Goal: Information Seeking & Learning: Learn about a topic

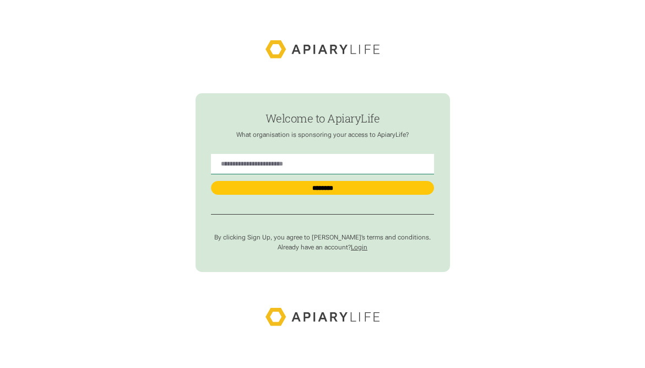
click at [359, 246] on link "Login" at bounding box center [359, 247] width 17 height 8
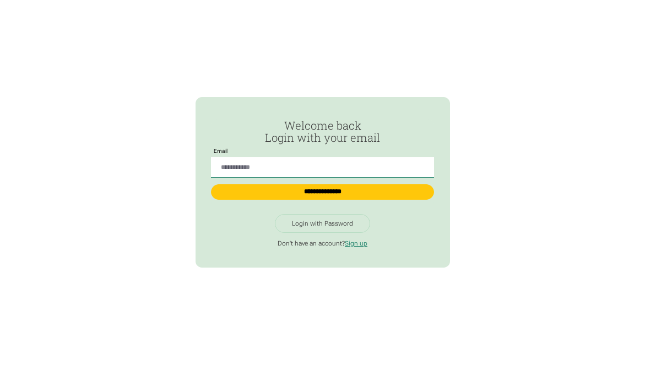
click at [343, 225] on div "Login with Password" at bounding box center [322, 223] width 61 height 8
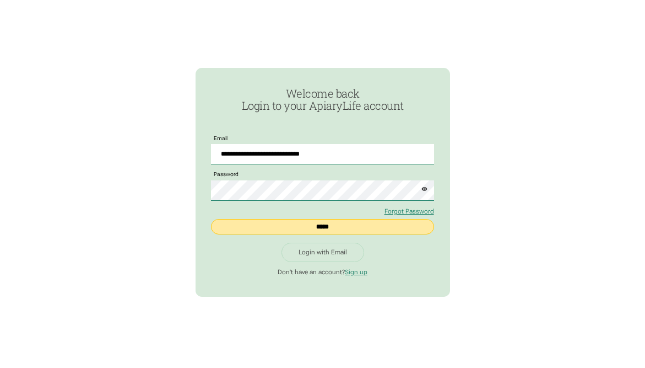
click at [328, 227] on input "*****" at bounding box center [322, 226] width 223 height 15
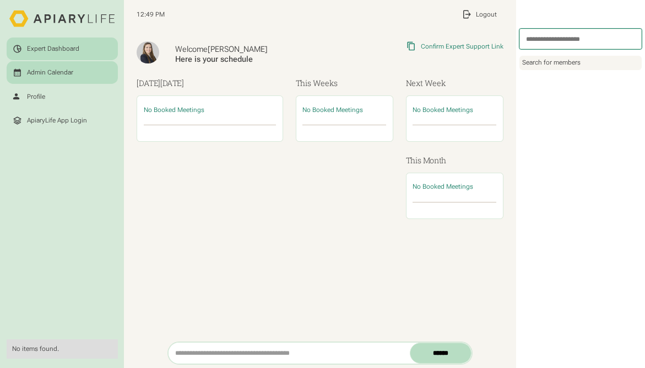
click at [68, 70] on div "Admin Calendar" at bounding box center [50, 72] width 46 height 8
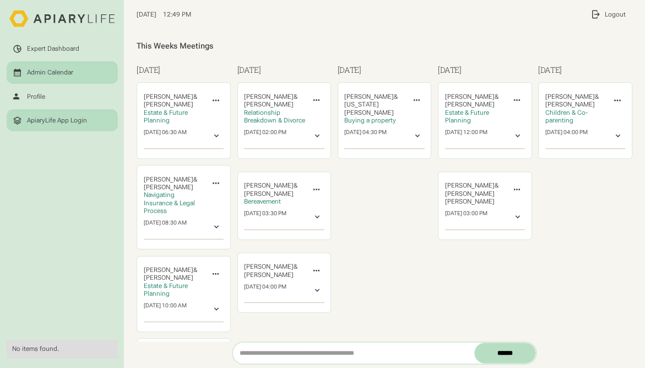
click at [57, 117] on div "ApiaryLife App Login" at bounding box center [57, 120] width 60 height 8
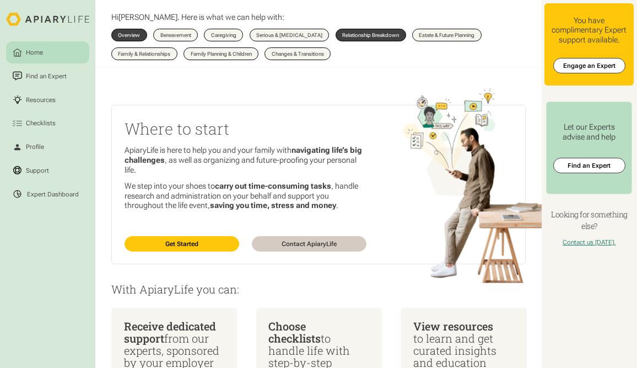
click at [390, 34] on div "Relationship Breakdown" at bounding box center [370, 35] width 57 height 5
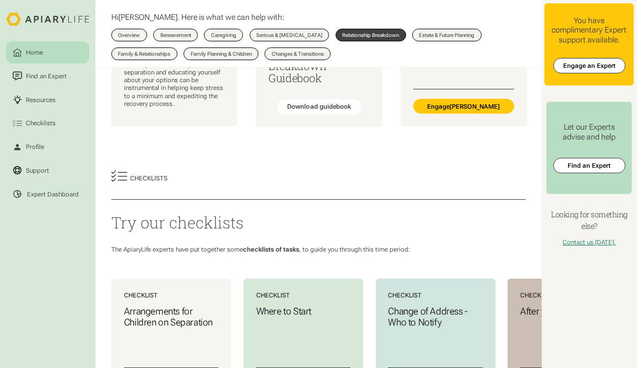
scroll to position [220, 0]
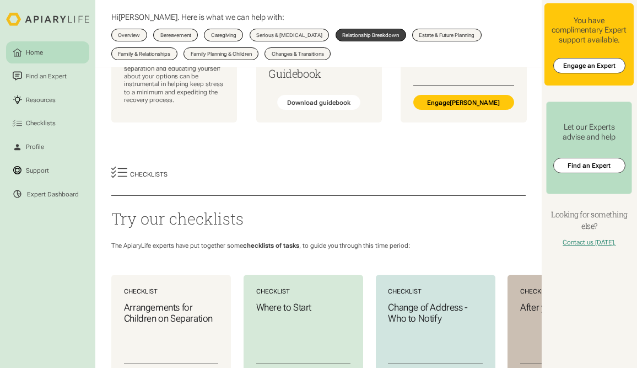
drag, startPoint x: 266, startPoint y: 158, endPoint x: 374, endPoint y: 163, distance: 108.7
click at [375, 165] on div "Checklists Try our checklists The ApiaryLife experts have put together some che…" at bounding box center [318, 295] width 446 height 294
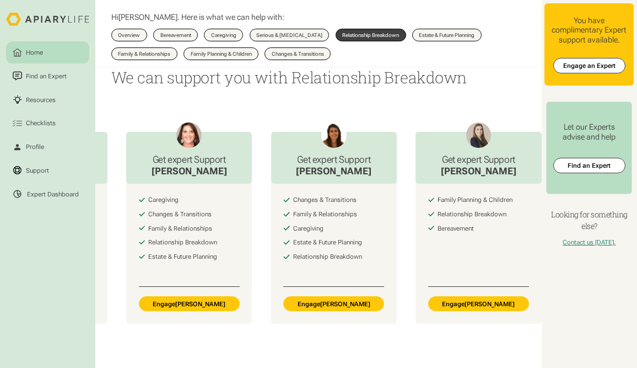
scroll to position [0, 0]
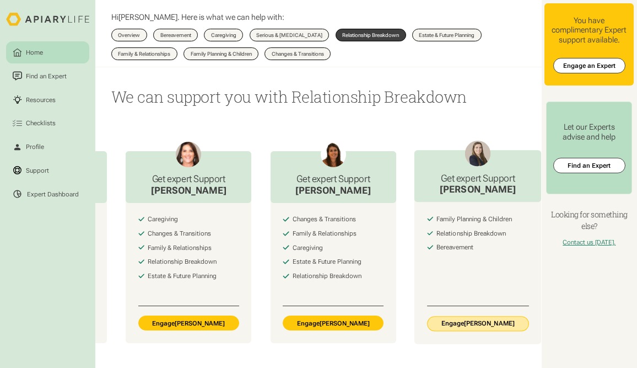
click at [94, 330] on link "Engage Sara Knee" at bounding box center [43, 322] width 101 height 15
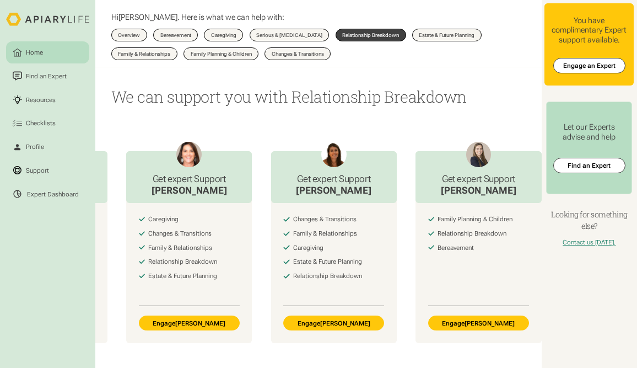
click at [372, 33] on div "Relationship Breakdown" at bounding box center [370, 35] width 57 height 5
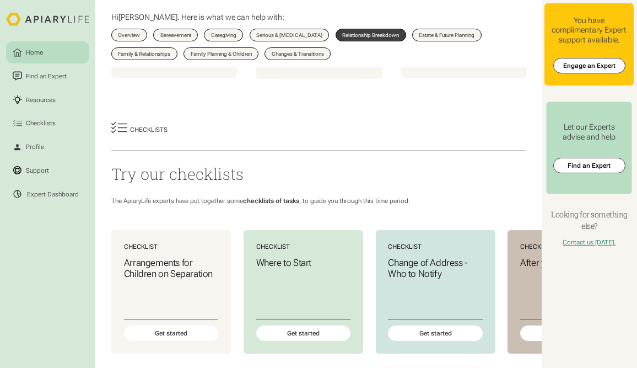
scroll to position [331, 0]
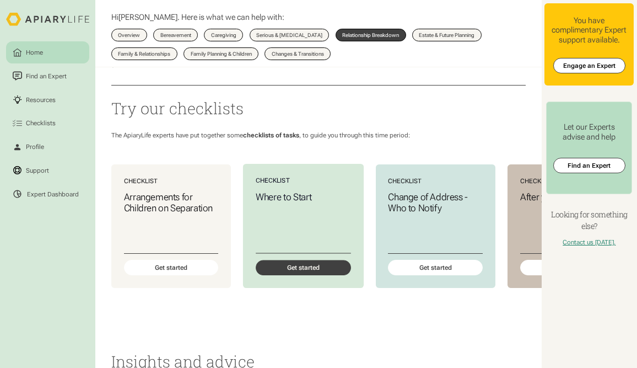
click at [293, 275] on div "Get started" at bounding box center [303, 267] width 95 height 15
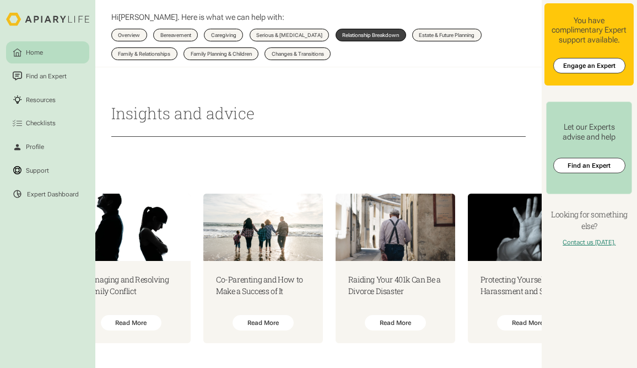
scroll to position [0, 606]
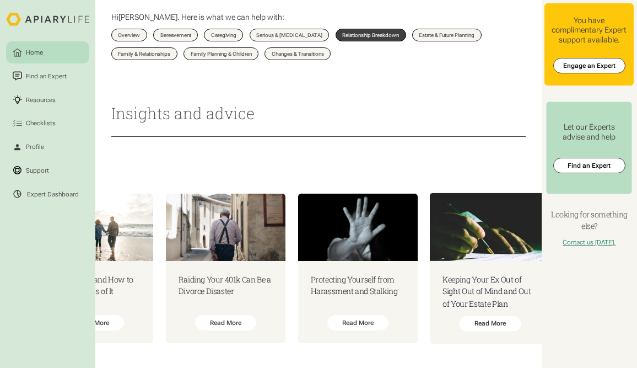
click at [501, 279] on h3 "Keeping Your Ex Out of Sight Out of Mind and Out of Your Estate Plan" at bounding box center [489, 291] width 95 height 36
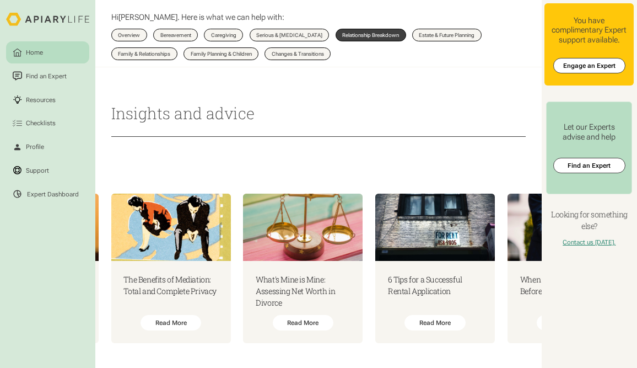
scroll to position [0, 3841]
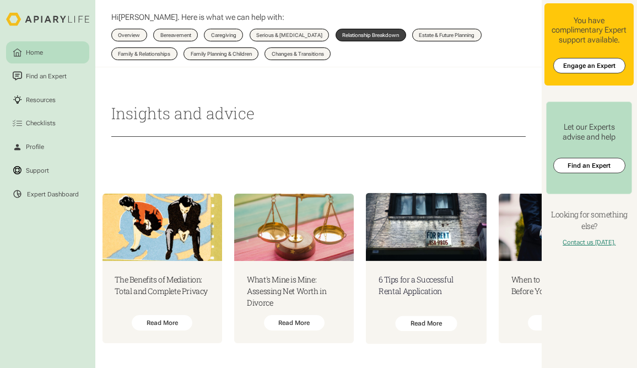
drag, startPoint x: 338, startPoint y: 314, endPoint x: 418, endPoint y: 194, distance: 143.0
click at [418, 194] on img at bounding box center [426, 226] width 121 height 68
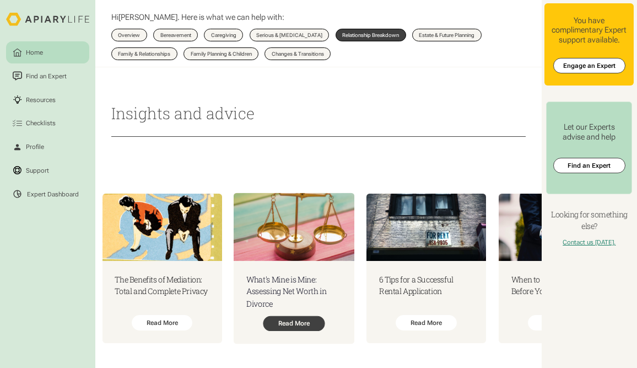
drag, startPoint x: 339, startPoint y: 315, endPoint x: 331, endPoint y: 316, distance: 8.3
click at [325, 316] on div "Read More" at bounding box center [294, 322] width 62 height 15
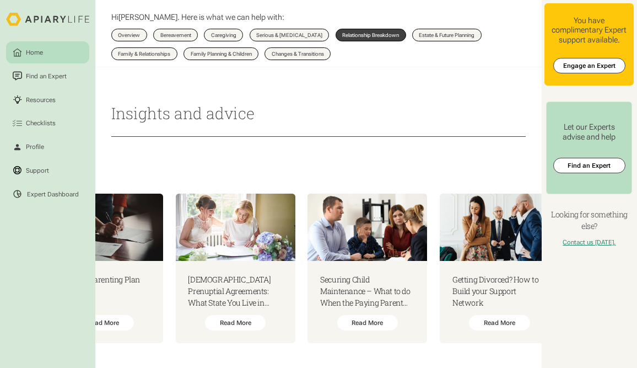
scroll to position [0, 5891]
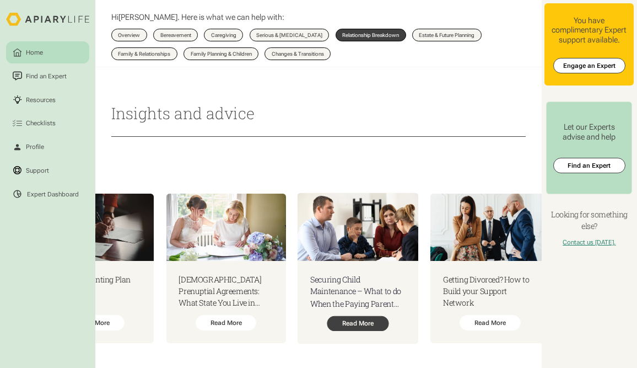
click at [389, 323] on div "Read More" at bounding box center [358, 322] width 62 height 15
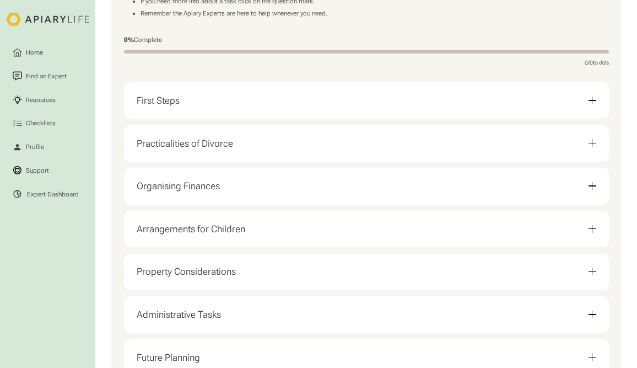
scroll to position [220, 0]
click at [185, 185] on div "Organising Finances" at bounding box center [178, 186] width 83 height 12
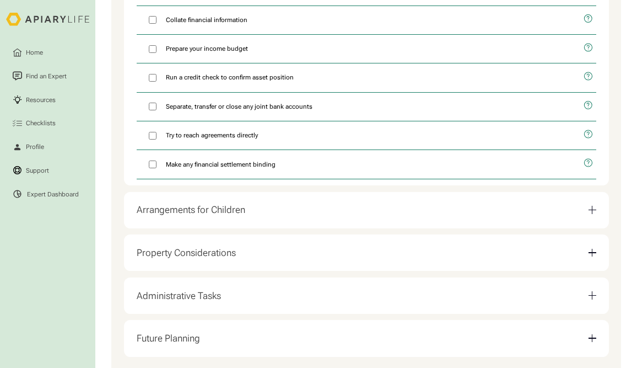
scroll to position [496, 0]
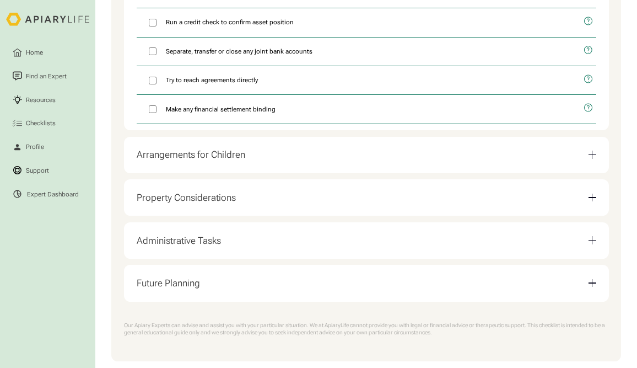
click at [182, 160] on div "Arrangements for Children" at bounding box center [191, 155] width 109 height 12
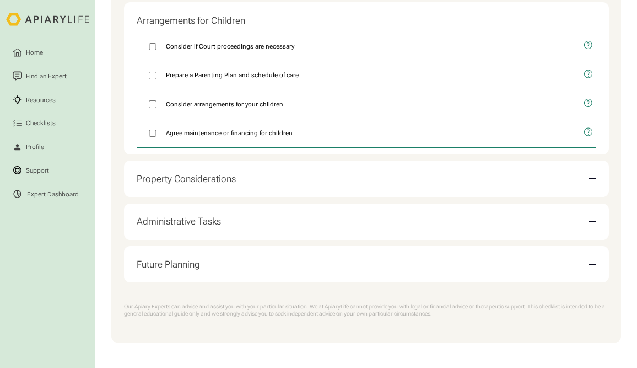
scroll to position [437, 0]
click at [182, 177] on div "Property Considerations" at bounding box center [186, 179] width 99 height 12
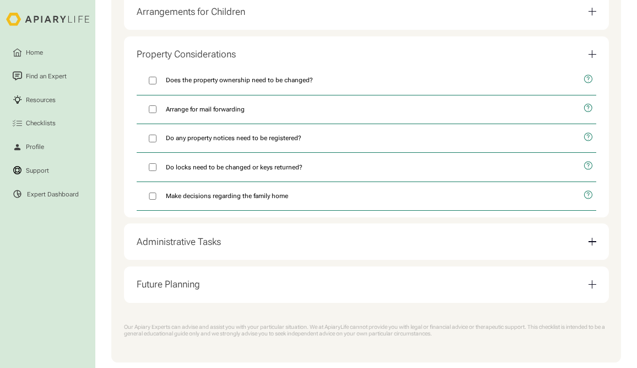
click at [166, 247] on div "Administrative Tasks" at bounding box center [179, 242] width 84 height 12
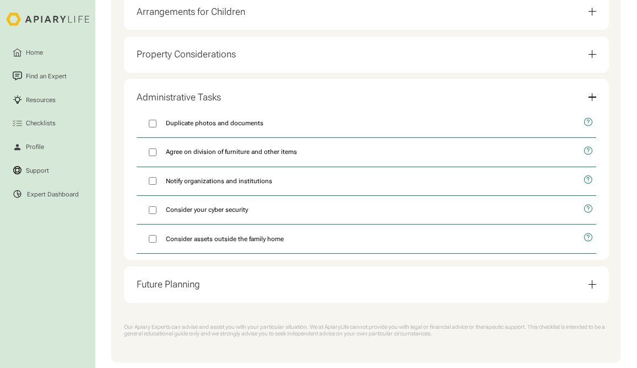
click at [188, 290] on div "Future Planning" at bounding box center [168, 284] width 63 height 12
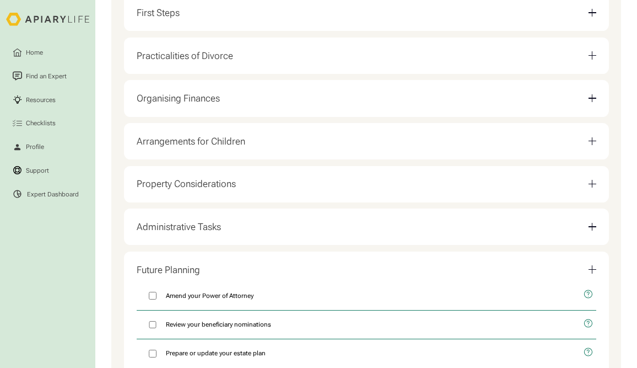
scroll to position [77, 0]
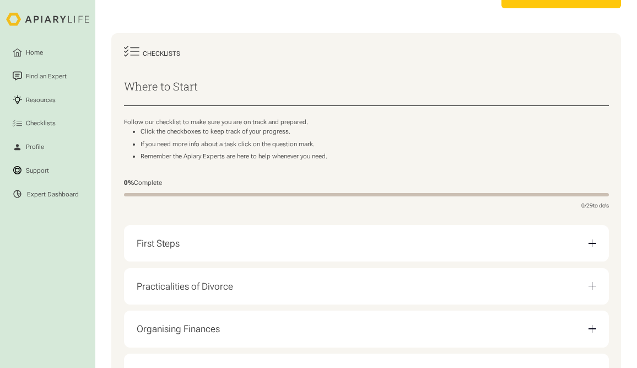
click at [182, 255] on div "First Steps" at bounding box center [367, 243] width 460 height 24
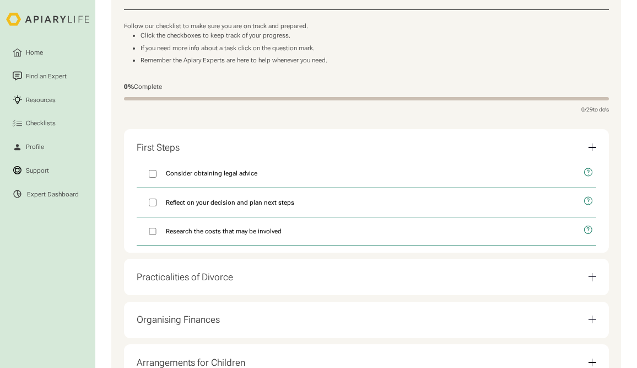
scroll to position [187, 0]
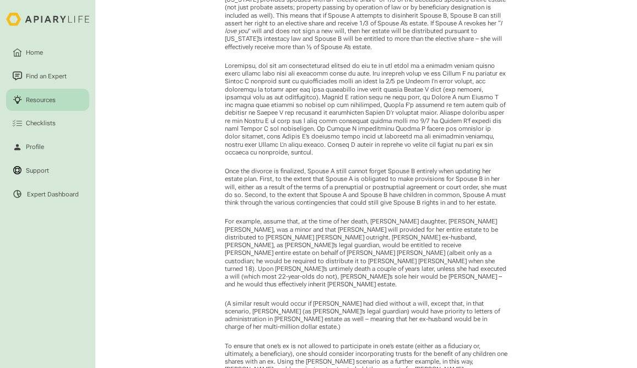
scroll to position [992, 0]
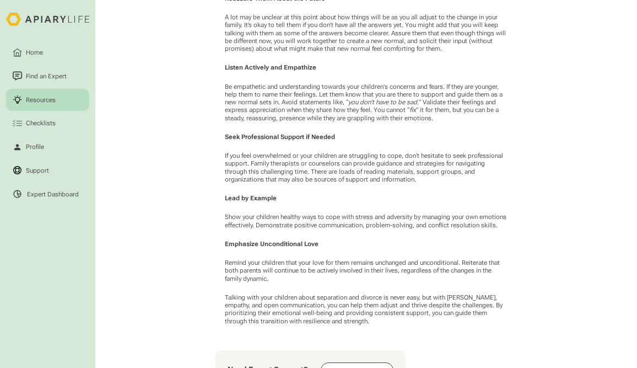
scroll to position [1322, 0]
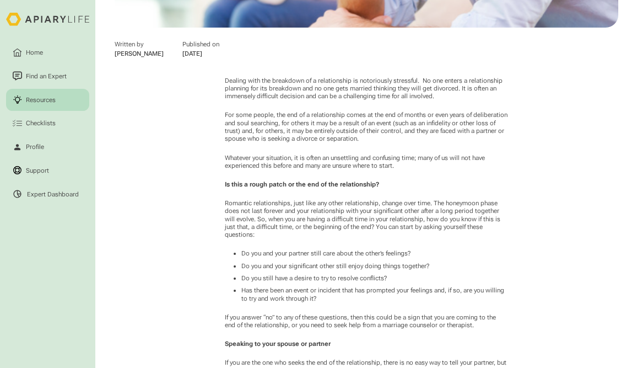
scroll to position [331, 0]
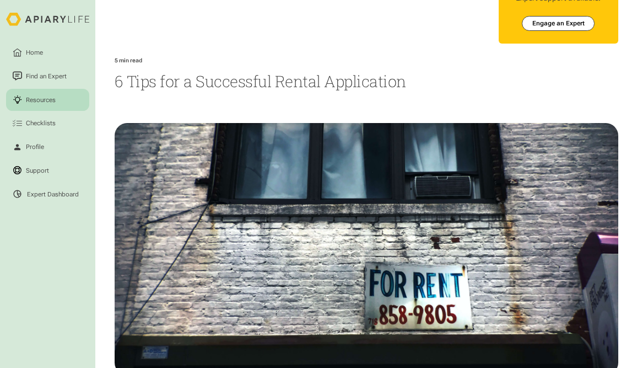
scroll to position [110, 0]
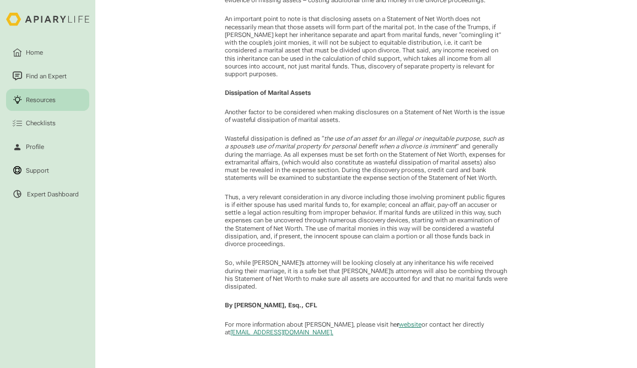
scroll to position [771, 0]
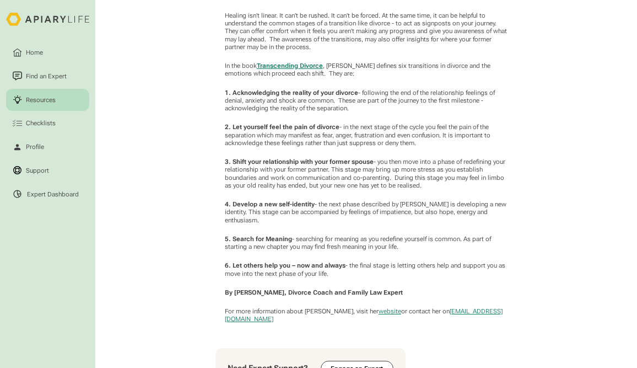
scroll to position [441, 0]
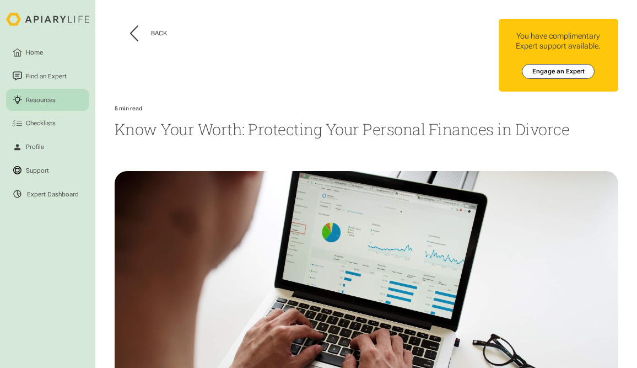
click at [331, 125] on h1 "Know Your Worth: Protecting Your Personal Finances in Divorce" at bounding box center [367, 128] width 504 height 21
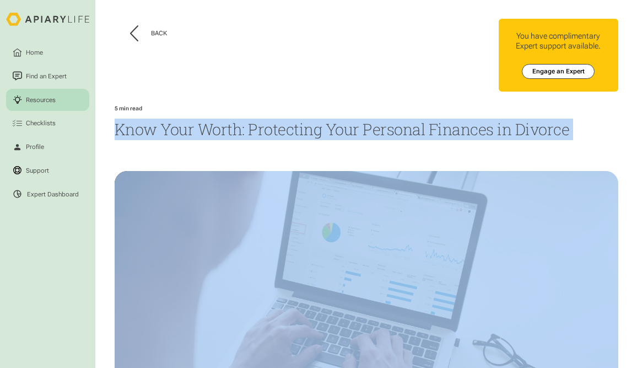
click at [332, 126] on h1 "Know Your Worth: Protecting Your Personal Finances in Divorce" at bounding box center [367, 128] width 504 height 21
copy h1 "Know Your Worth: Protecting Your Personal Finances in Divorce"
click at [151, 31] on div "Back" at bounding box center [159, 33] width 16 height 8
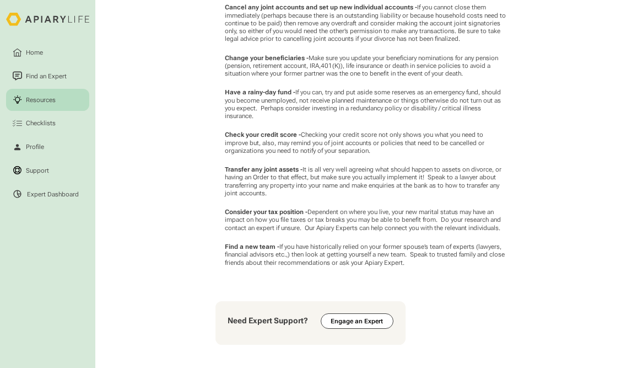
scroll to position [882, 0]
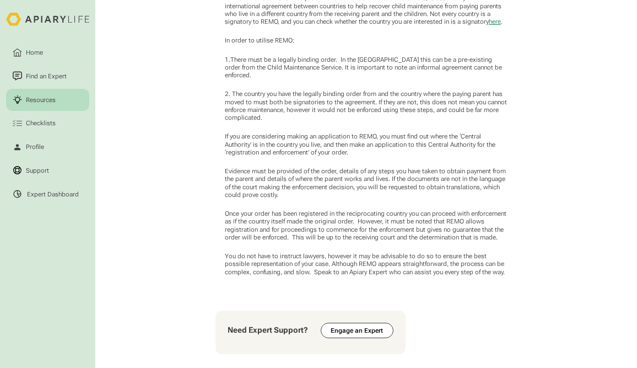
scroll to position [716, 0]
